Goal: Find specific page/section: Find specific page/section

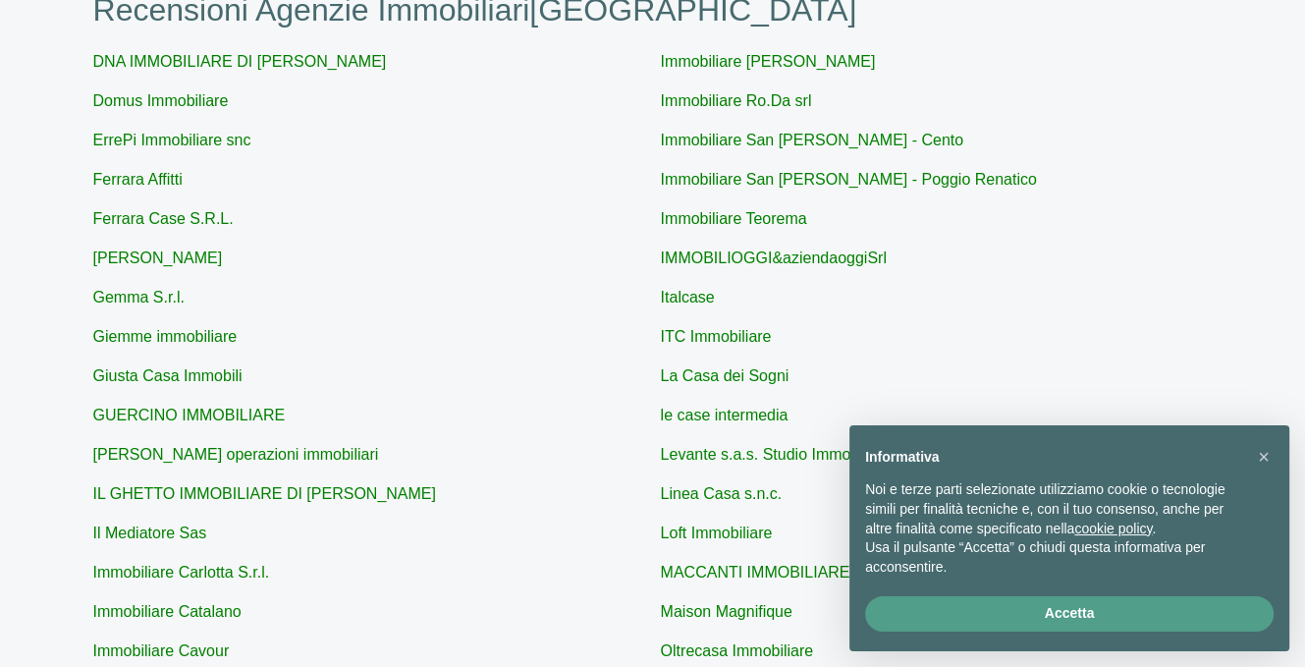
scroll to position [98, 0]
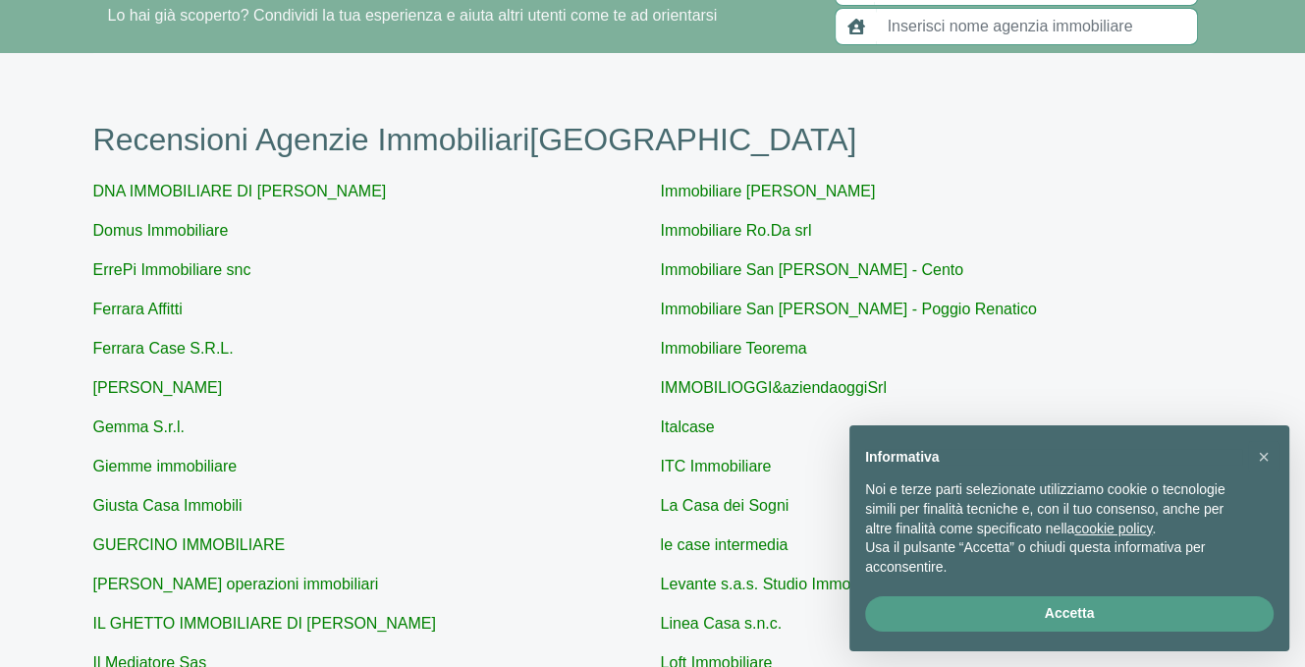
click at [1012, 34] on input "text" at bounding box center [1037, 26] width 322 height 37
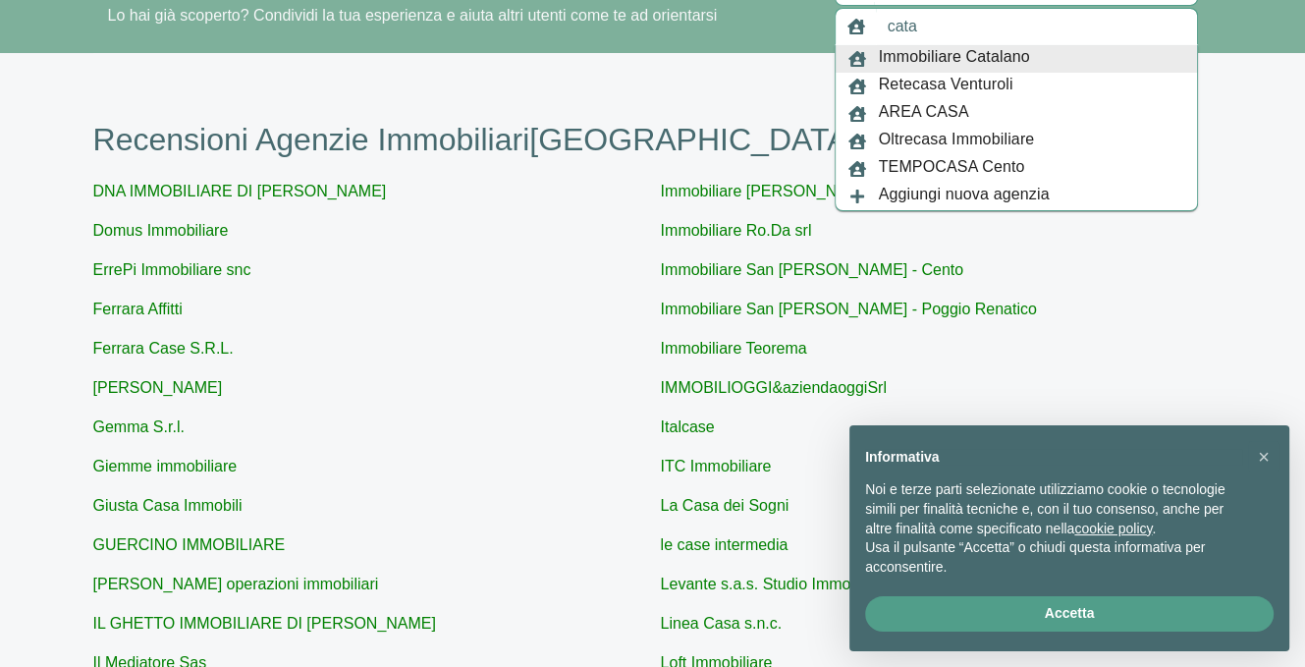
click at [986, 50] on span "Immobiliare Catalano" at bounding box center [954, 58] width 151 height 27
type input "Immobiliare Catalano"
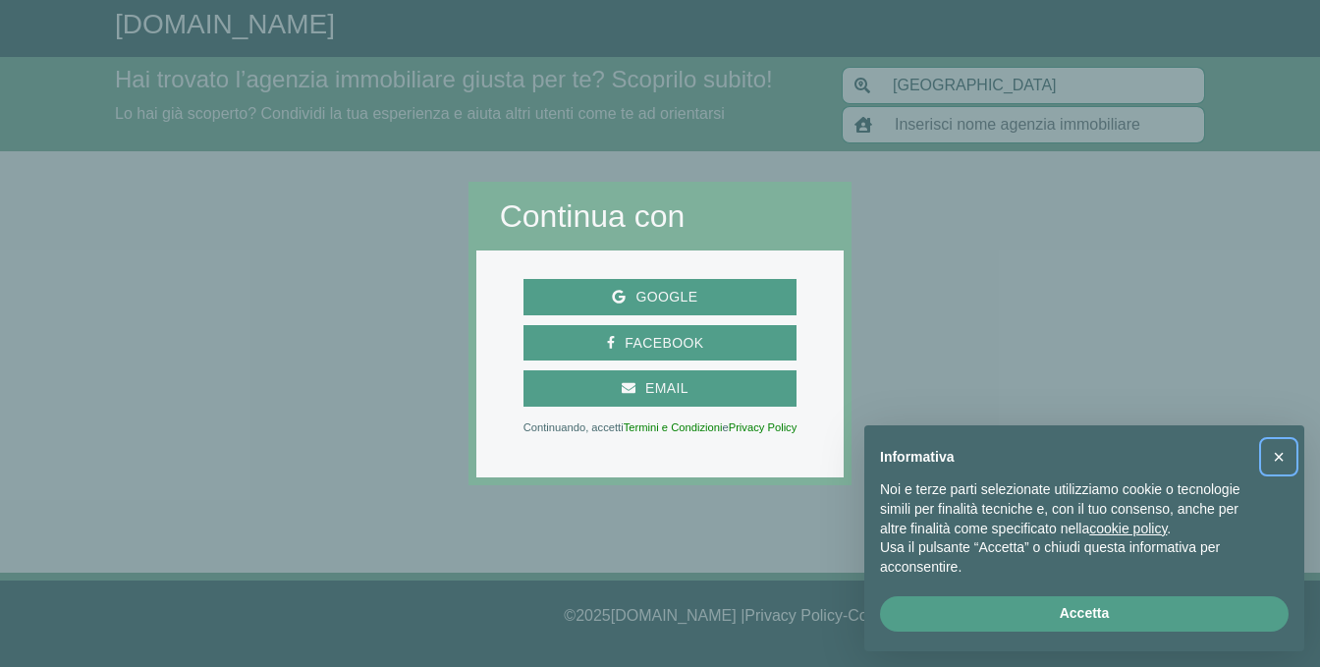
click at [1277, 456] on span "×" at bounding box center [1278, 457] width 12 height 22
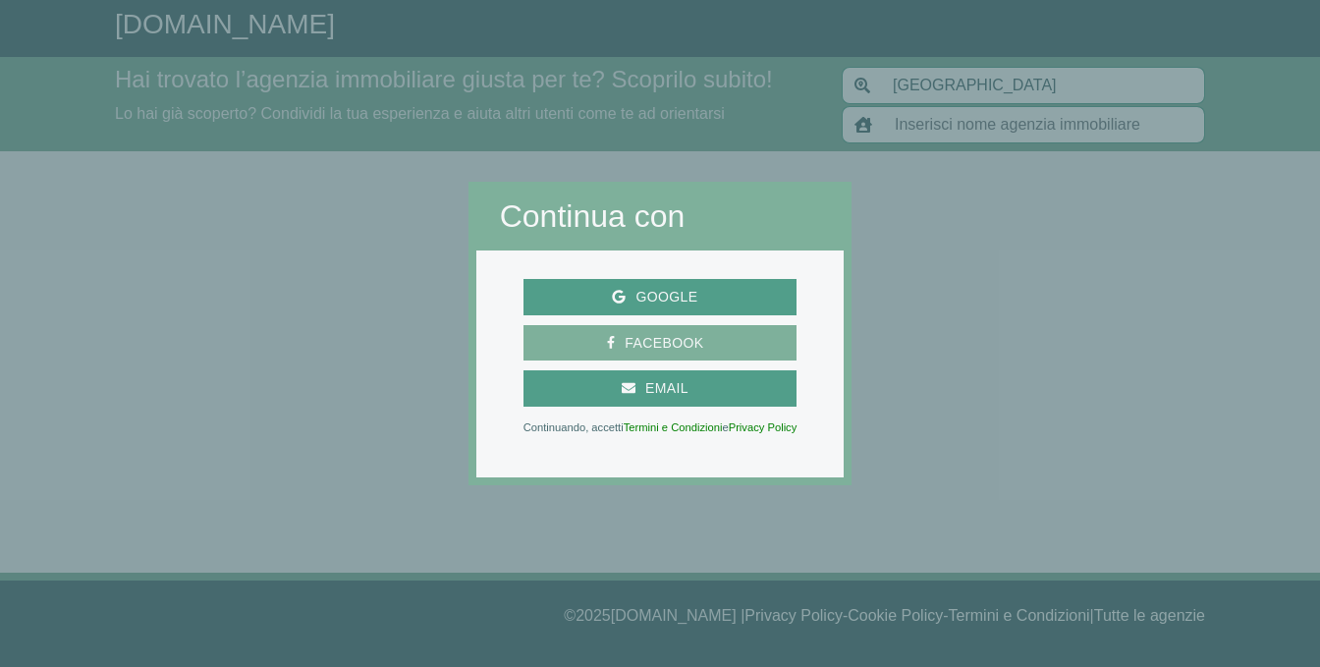
click at [660, 339] on span "Facebook" at bounding box center [664, 343] width 98 height 25
